Goal: Information Seeking & Learning: Check status

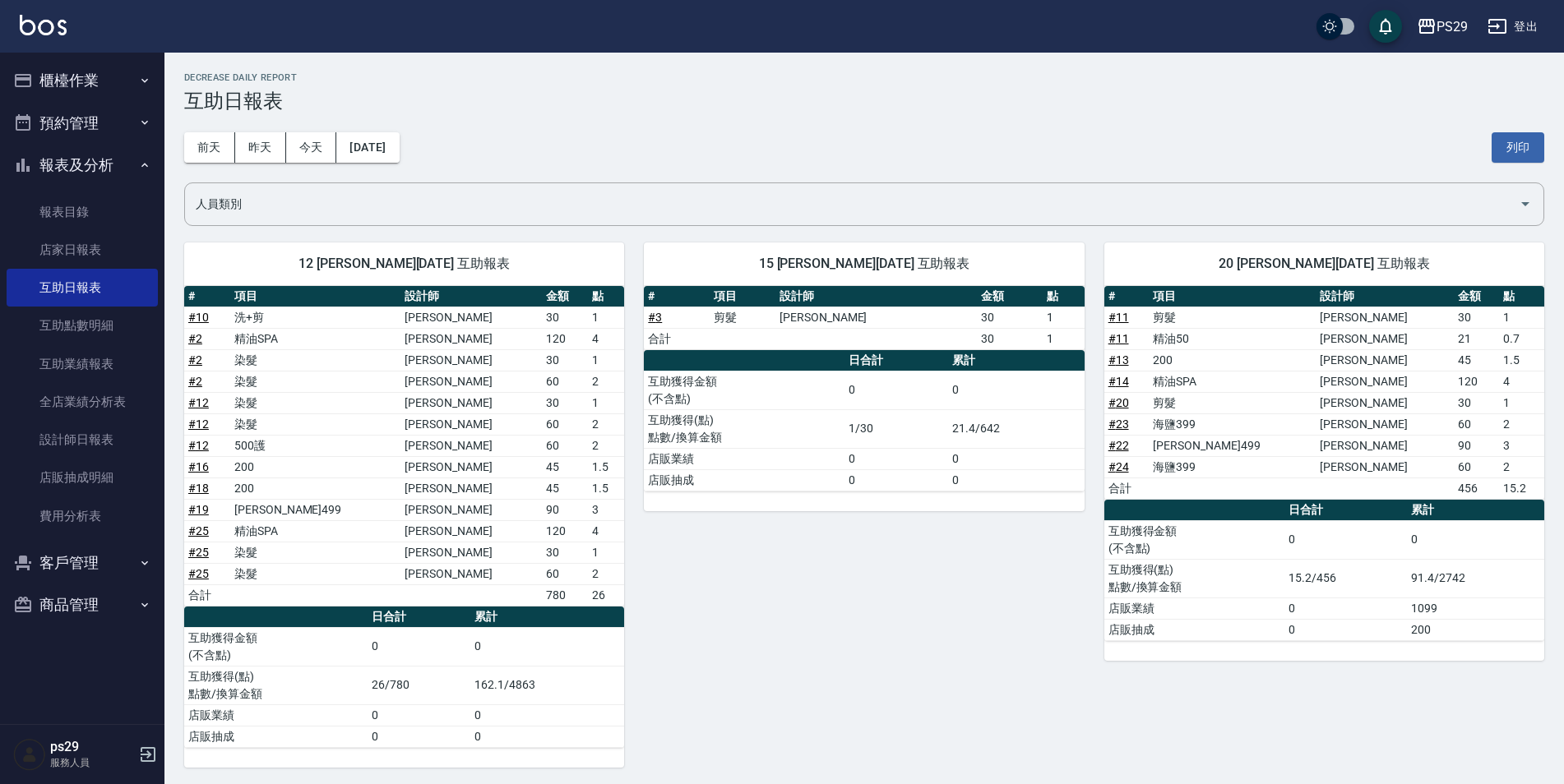
scroll to position [134, 0]
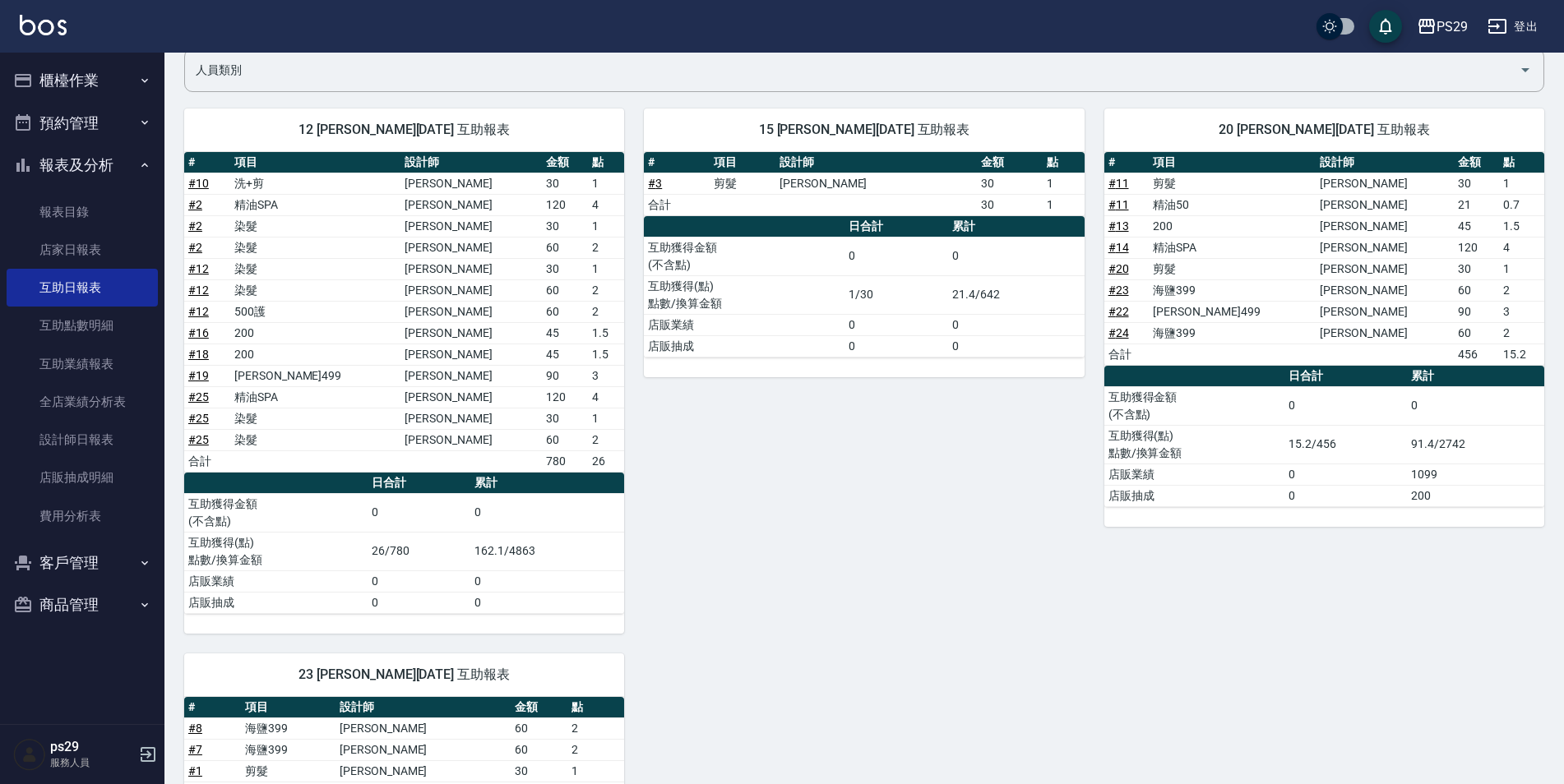
click at [61, 12] on div "PS29 登出" at bounding box center [782, 26] width 1564 height 52
click at [60, 15] on img at bounding box center [43, 25] width 47 height 21
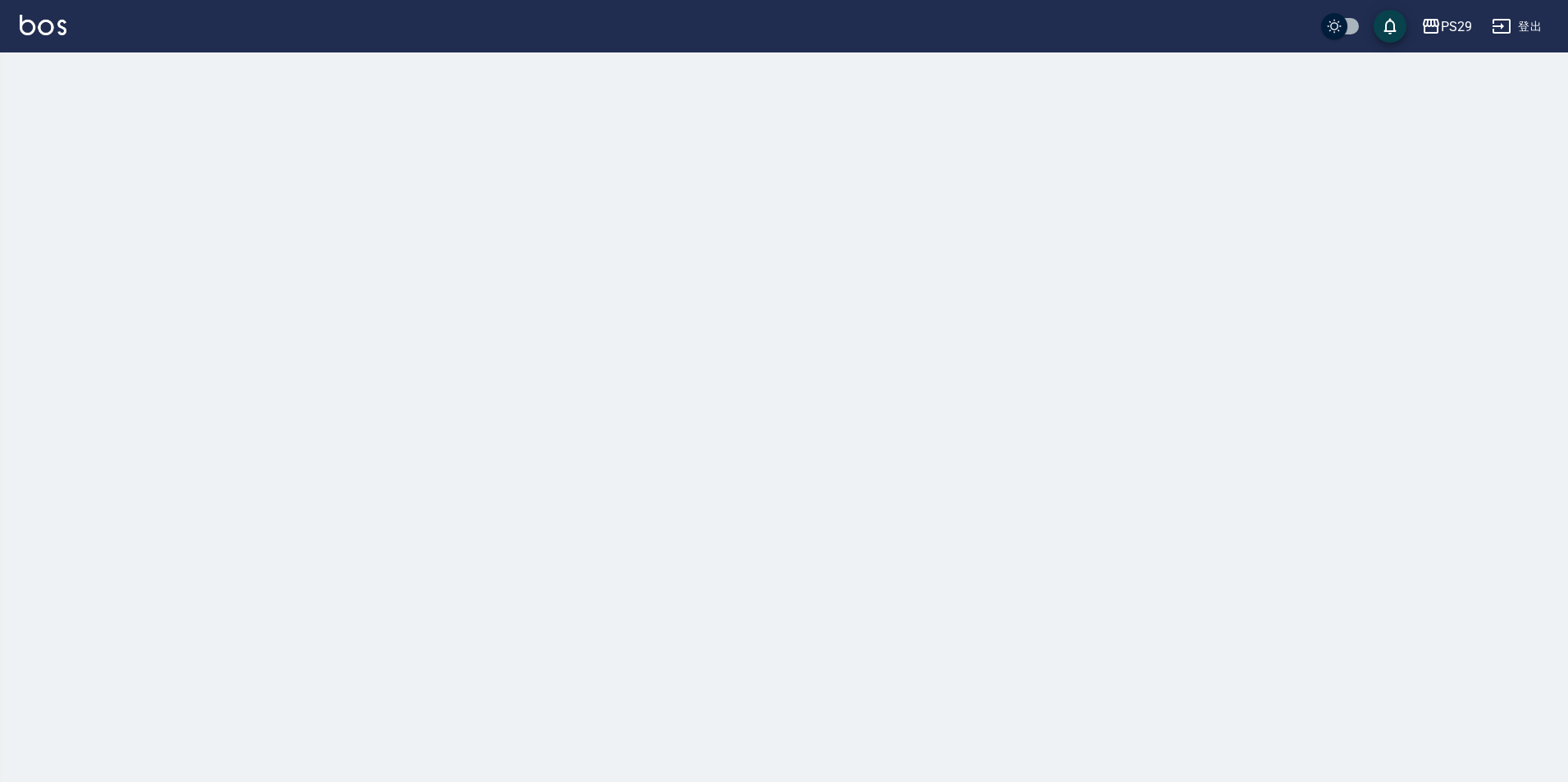
click at [48, 26] on img at bounding box center [43, 25] width 47 height 21
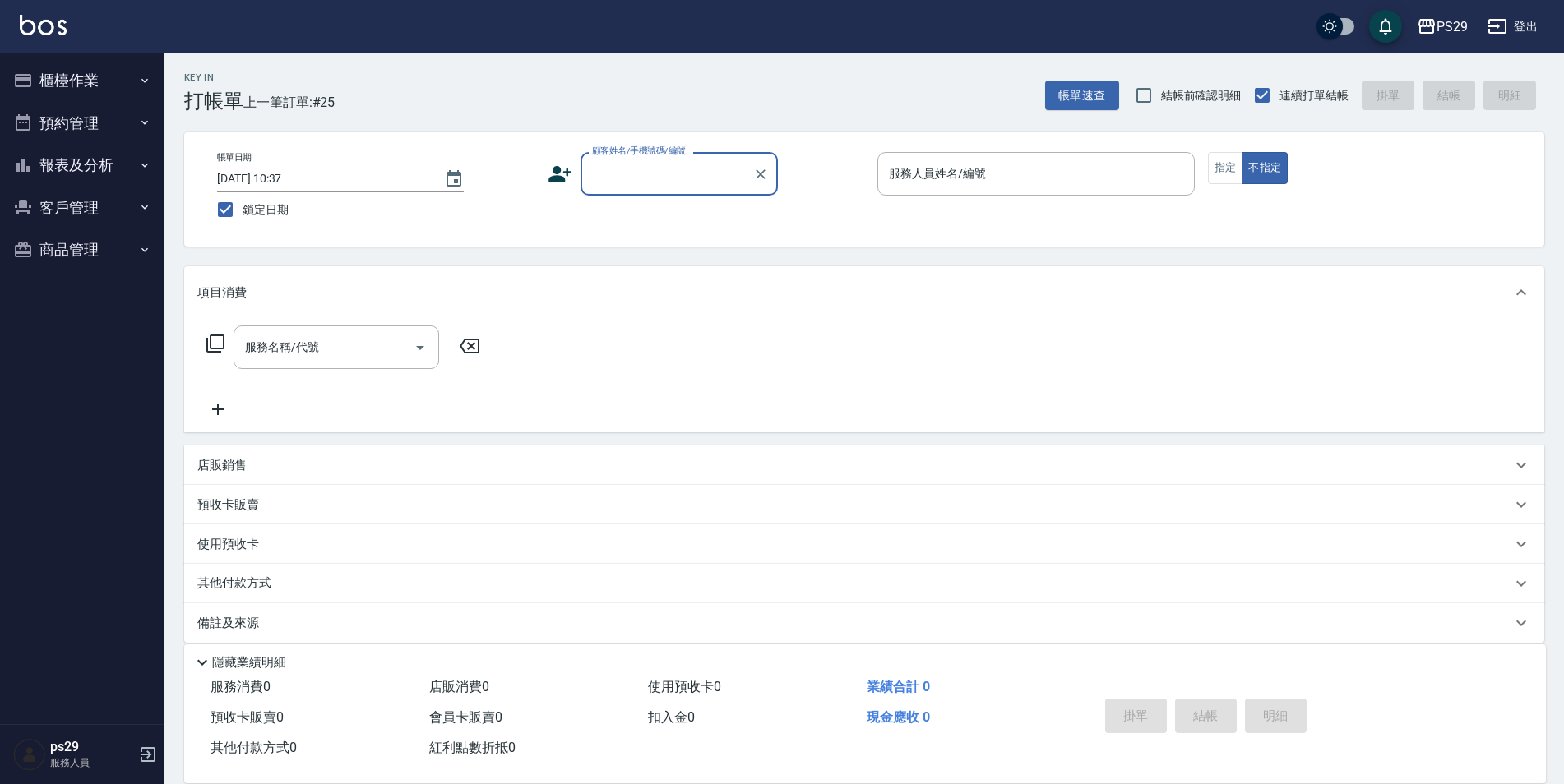
click at [80, 162] on button "報表及分析" at bounding box center [82, 166] width 151 height 43
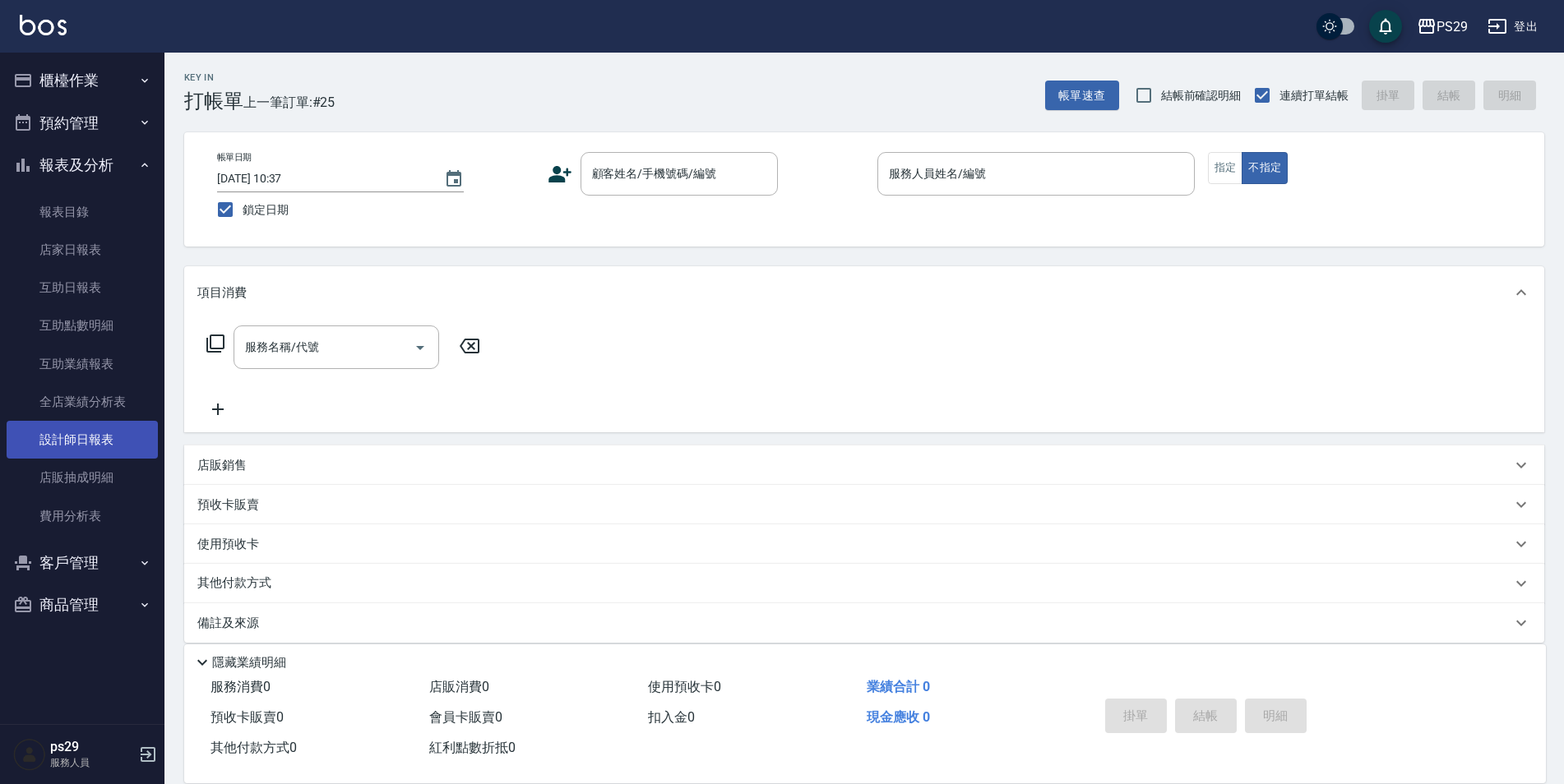
click at [77, 432] on link "設計師日報表" at bounding box center [82, 440] width 151 height 38
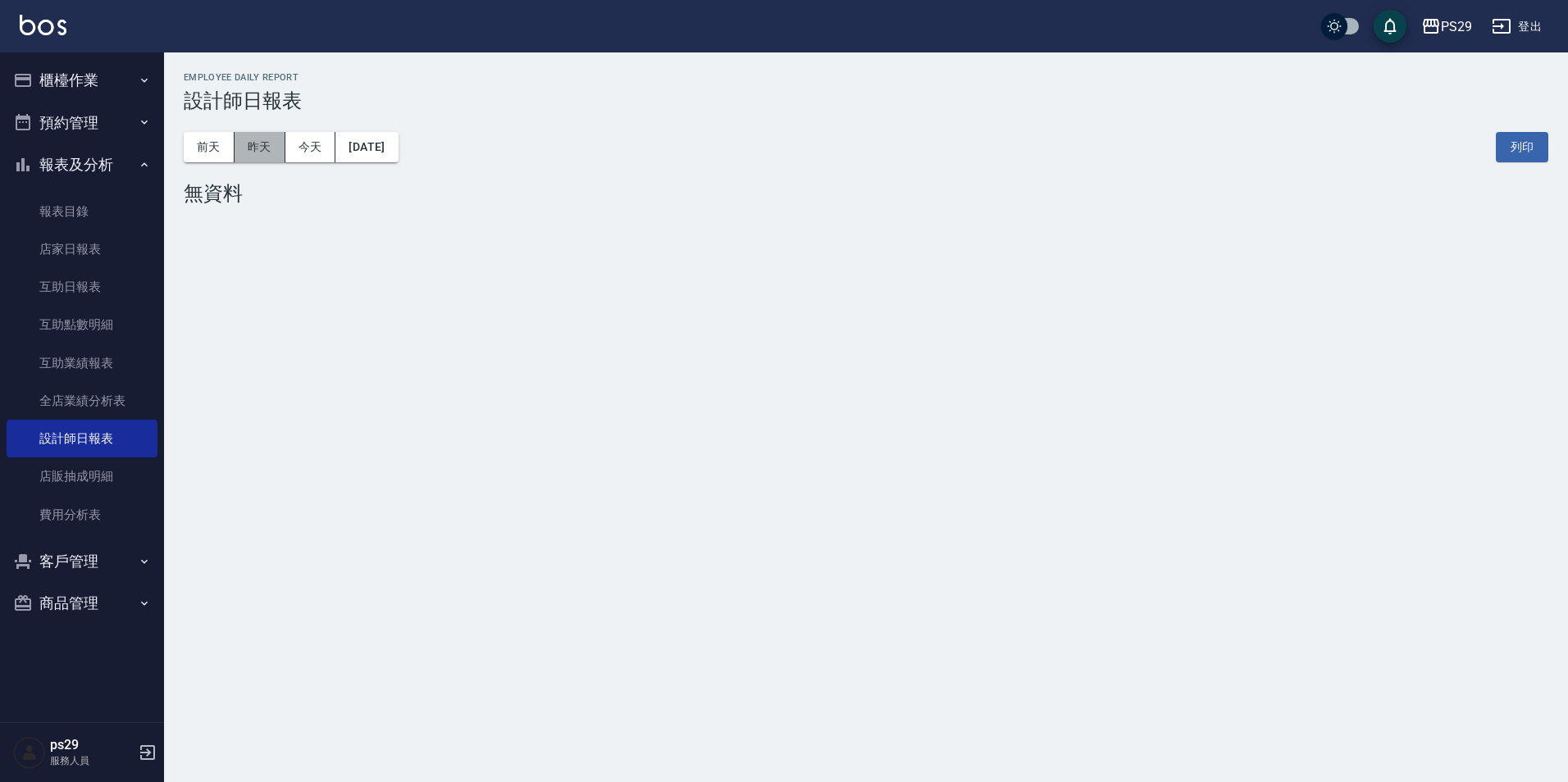
click at [275, 149] on button "昨天" at bounding box center [260, 147] width 50 height 31
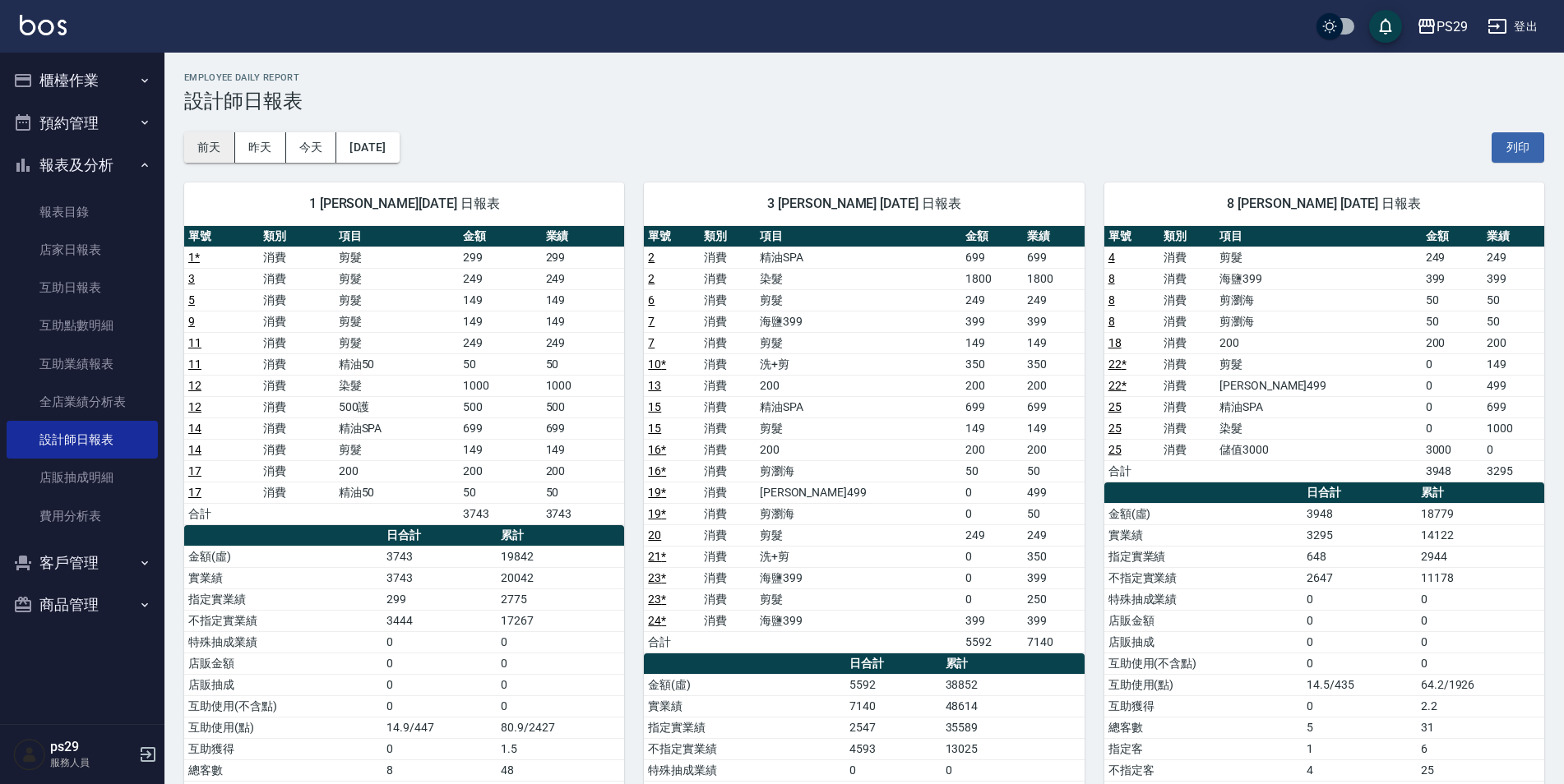
click at [224, 148] on button "前天" at bounding box center [209, 148] width 51 height 31
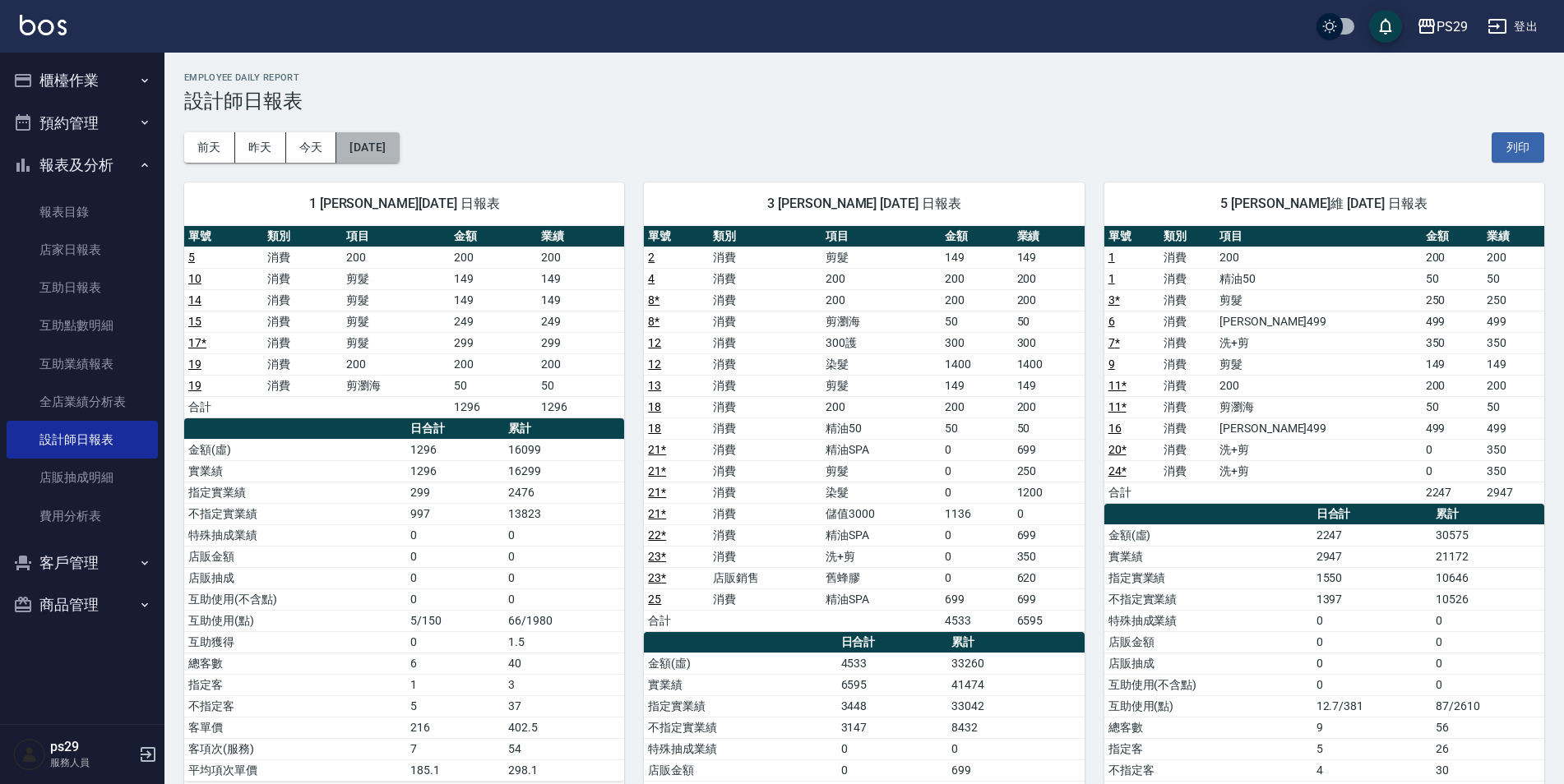
click at [369, 151] on button "[DATE]" at bounding box center [367, 148] width 62 height 31
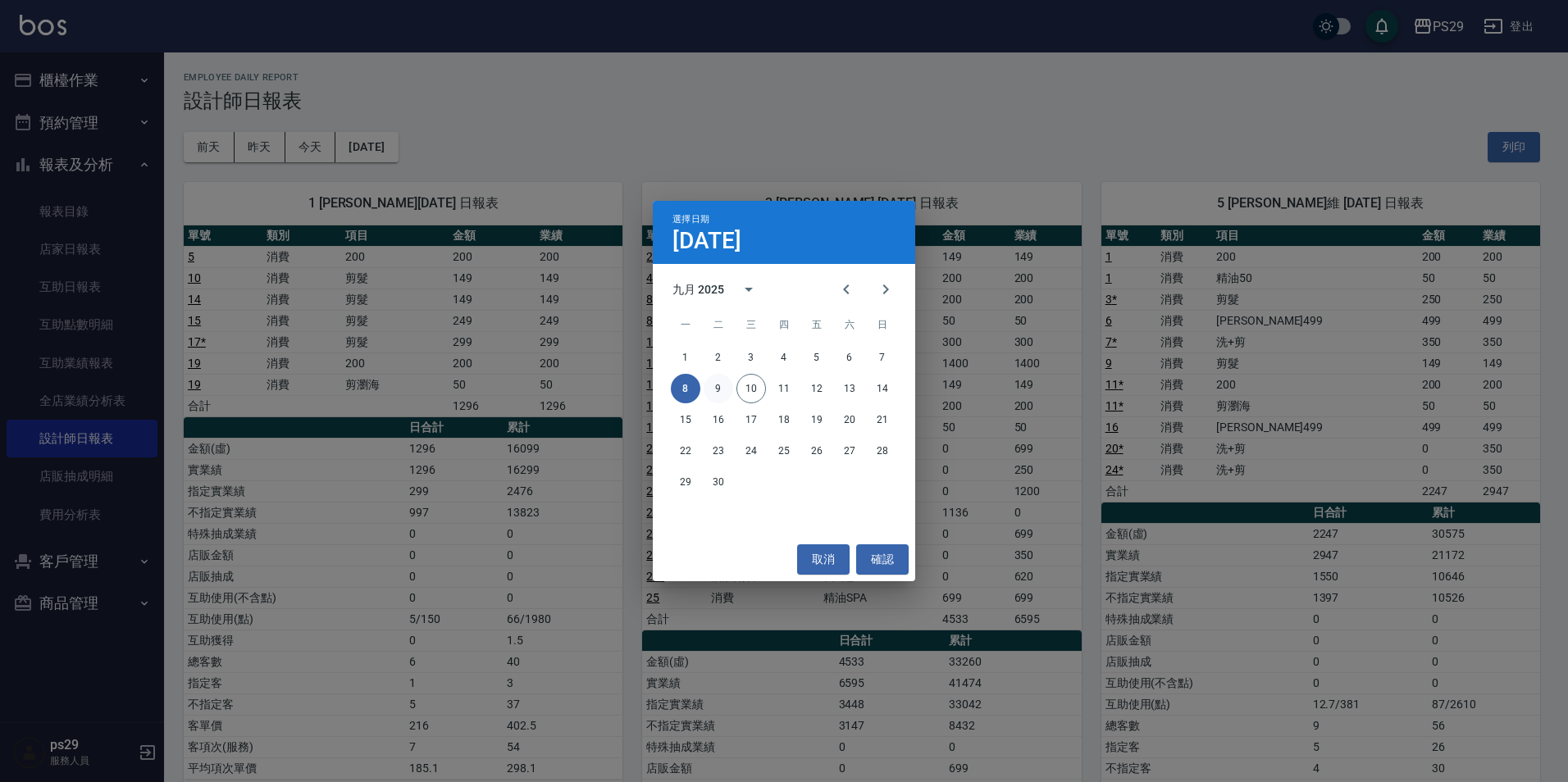
click at [708, 379] on button "9" at bounding box center [719, 389] width 30 height 30
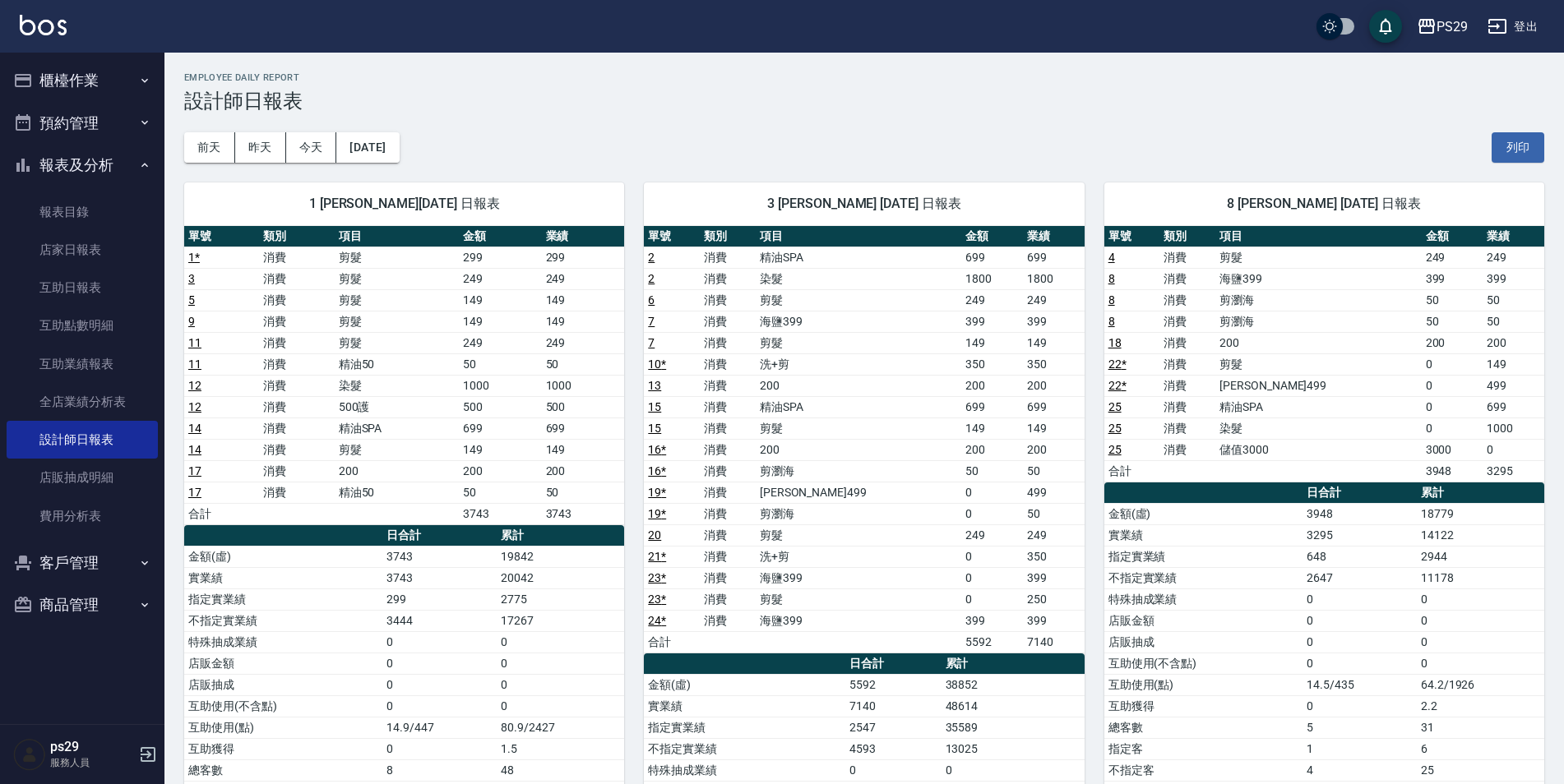
scroll to position [164, 0]
